Goal: Book appointment/travel/reservation

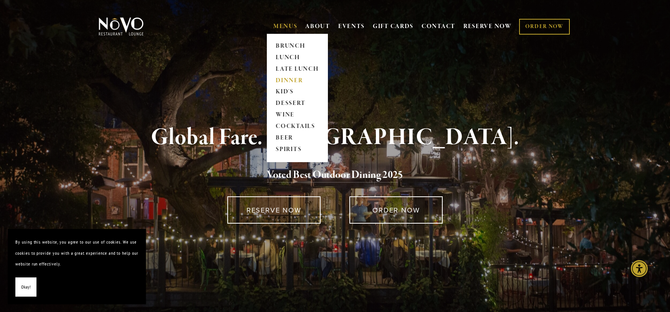
click at [288, 79] on link "DINNER" at bounding box center [297, 81] width 48 height 12
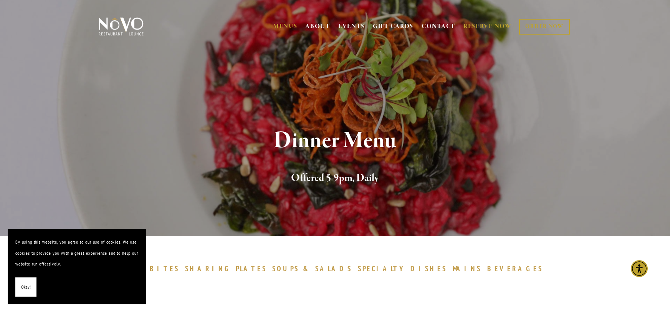
click at [480, 22] on link "RESERVE NOW" at bounding box center [488, 26] width 48 height 15
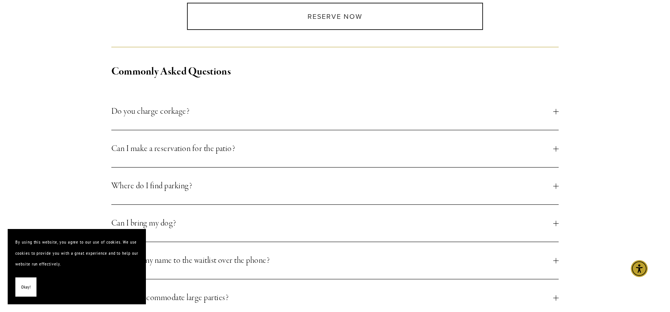
scroll to position [258, 0]
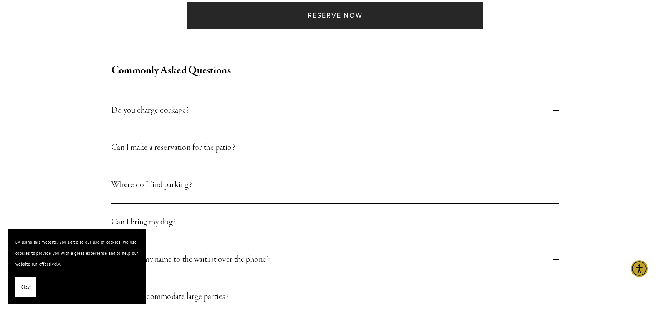
click at [410, 24] on link "Reserve Now" at bounding box center [335, 15] width 296 height 27
